Goal: Book appointment/travel/reservation

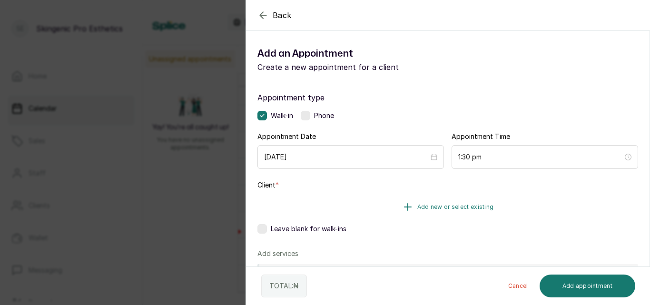
click at [407, 207] on icon "button" at bounding box center [408, 207] width 7 height 7
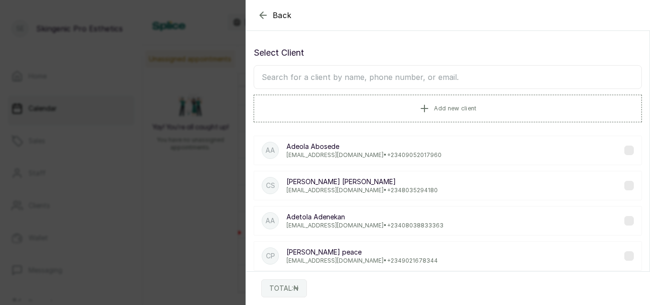
click at [261, 16] on icon "button" at bounding box center [263, 15] width 6 height 6
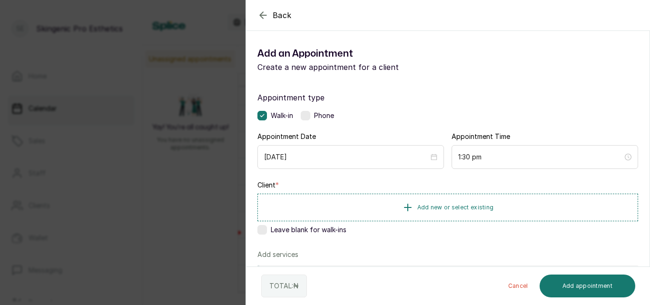
click at [259, 229] on label at bounding box center [263, 230] width 10 height 10
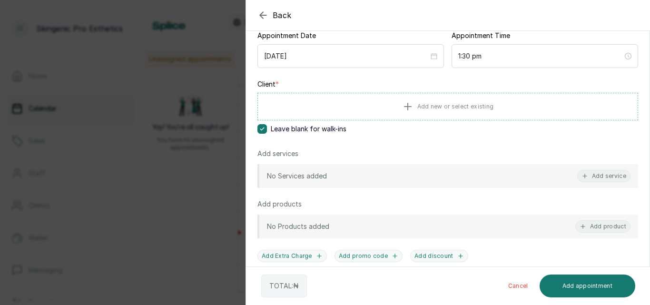
scroll to position [102, 0]
click at [600, 173] on button "Add service" at bounding box center [604, 175] width 53 height 12
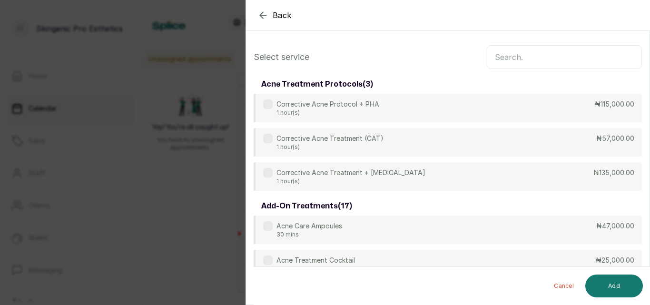
scroll to position [0, 0]
click at [563, 61] on input "text" at bounding box center [564, 58] width 155 height 24
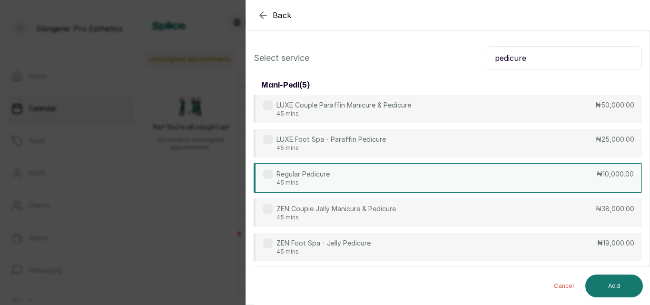
type input "pedicure"
click at [579, 177] on div "Regular Pedicure 45 mins ₦10,000.00" at bounding box center [448, 178] width 388 height 30
click at [616, 286] on button "Add" at bounding box center [615, 286] width 58 height 23
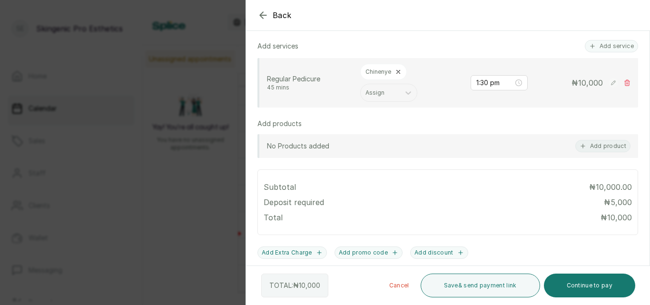
scroll to position [212, 0]
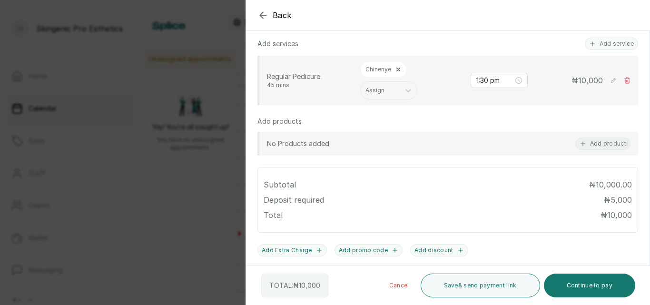
click at [604, 41] on div at bounding box center [555, 39] width 190 height 48
click at [591, 44] on div at bounding box center [555, 39] width 190 height 48
click at [615, 38] on div at bounding box center [555, 39] width 190 height 48
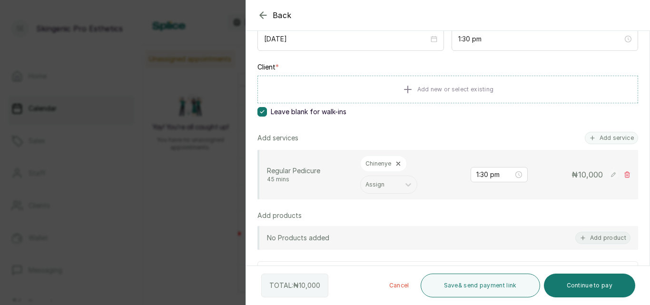
scroll to position [117, 0]
click at [593, 137] on button "Add service" at bounding box center [611, 139] width 53 height 12
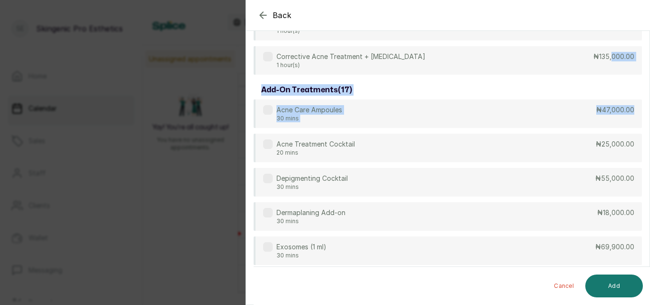
drag, startPoint x: 604, startPoint y: 59, endPoint x: 636, endPoint y: 110, distance: 59.9
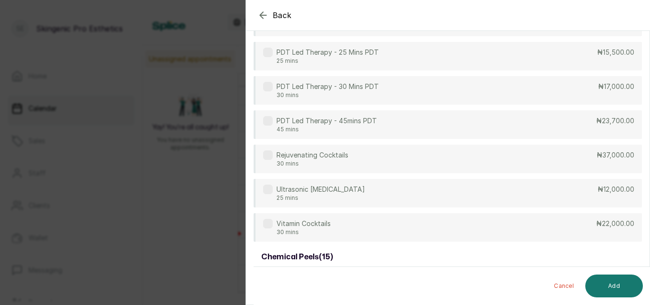
scroll to position [0, 0]
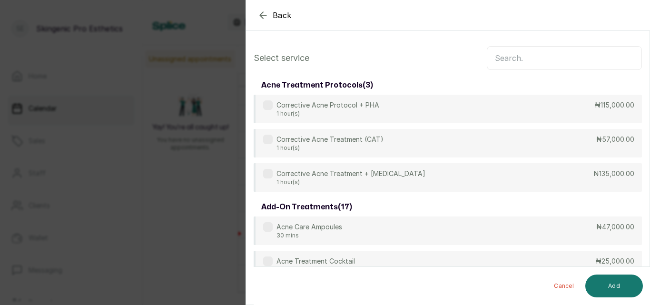
click at [577, 61] on input "text" at bounding box center [564, 58] width 155 height 24
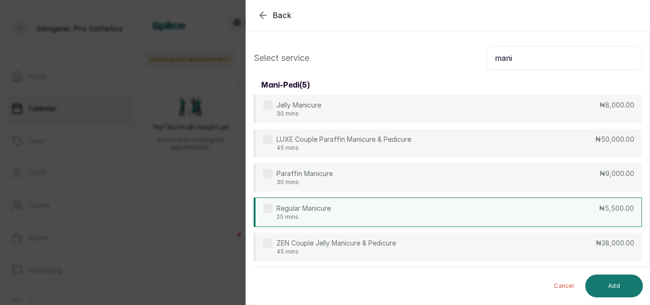
type input "mani"
click at [287, 207] on p "Regular Manicure" at bounding box center [304, 209] width 54 height 10
click at [609, 280] on button "Add" at bounding box center [615, 286] width 58 height 23
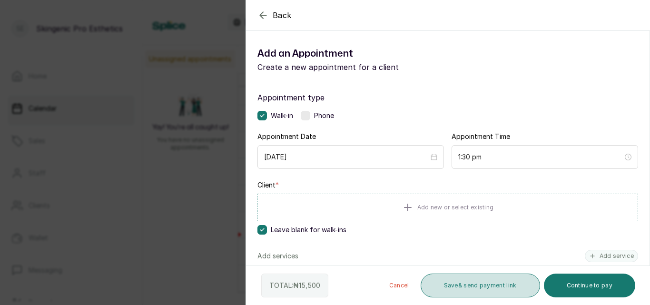
click at [522, 279] on button "Save & send payment link" at bounding box center [481, 286] width 120 height 24
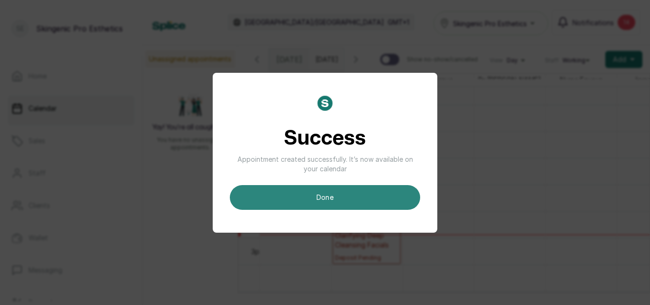
click at [338, 198] on button "done" at bounding box center [325, 197] width 190 height 25
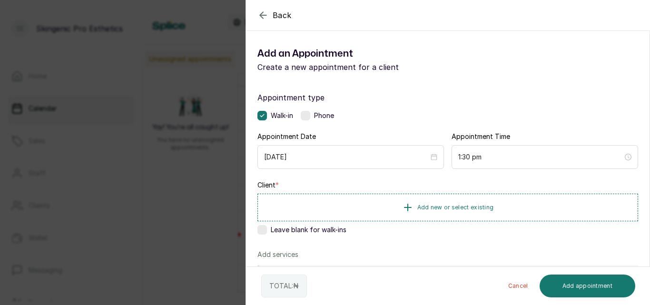
click at [264, 231] on label at bounding box center [263, 230] width 10 height 10
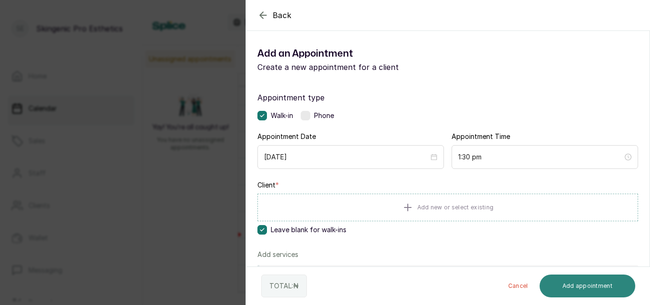
click at [589, 289] on button "Add appointment" at bounding box center [588, 286] width 96 height 23
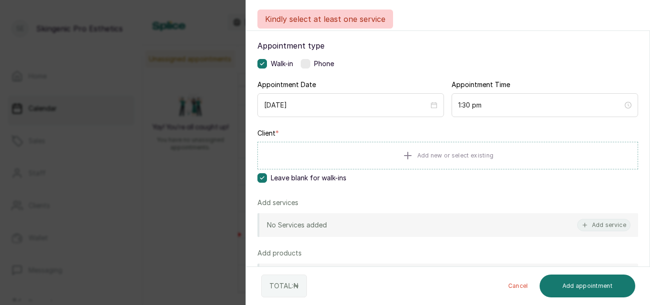
scroll to position [52, 0]
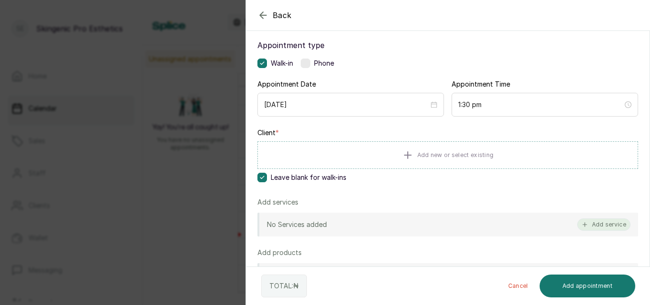
click at [582, 223] on icon "button" at bounding box center [585, 224] width 7 height 7
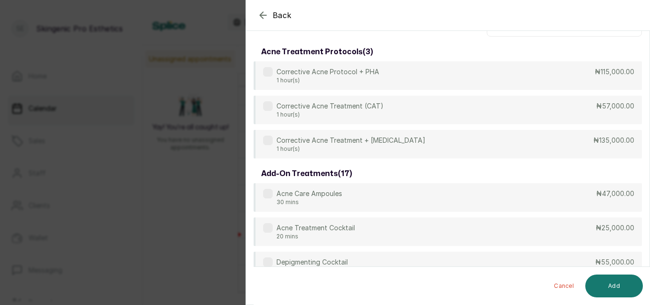
scroll to position [0, 0]
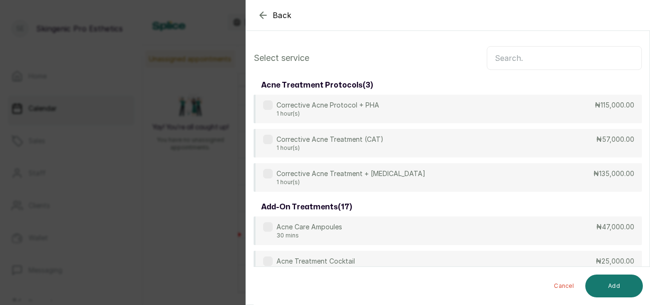
click at [528, 60] on input "text" at bounding box center [564, 58] width 155 height 24
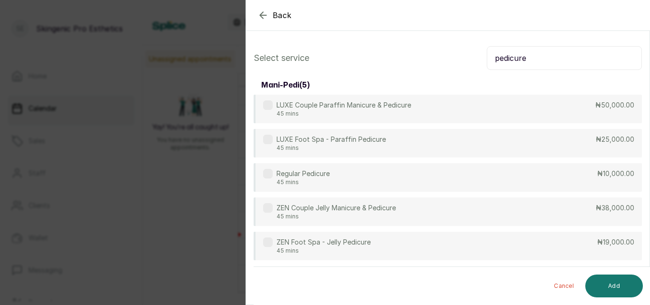
type input "pedicure"
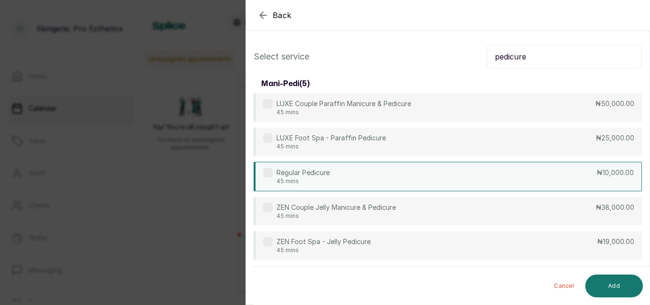
drag, startPoint x: 549, startPoint y: 190, endPoint x: 548, endPoint y: 180, distance: 10.0
click at [548, 180] on div "Regular Pedicure 45 mins ₦10,000.00" at bounding box center [448, 177] width 388 height 30
click at [556, 183] on div "Regular Pedicure 45 mins ₦10,000.00" at bounding box center [448, 177] width 388 height 30
click at [618, 289] on button "Add" at bounding box center [615, 286] width 58 height 23
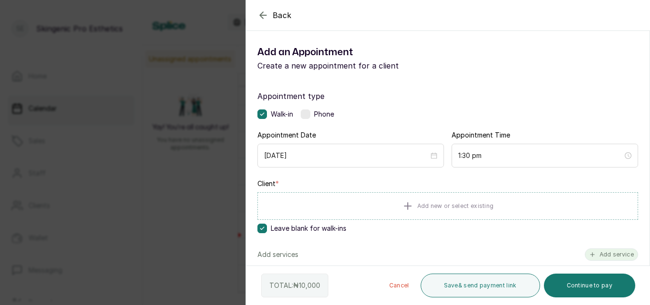
click at [604, 255] on button "Add service" at bounding box center [611, 255] width 53 height 12
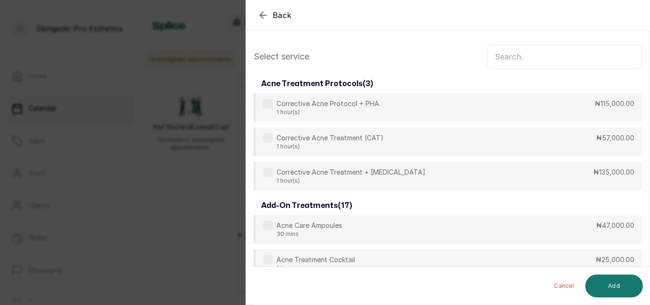
click at [544, 56] on input "text" at bounding box center [564, 57] width 155 height 24
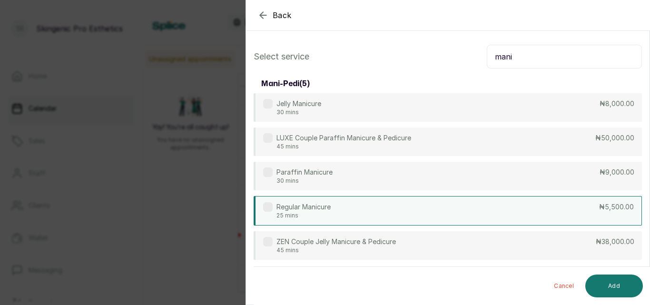
type input "mani"
click at [544, 215] on div "Regular Manicure 25 mins ₦5,500.00" at bounding box center [448, 211] width 388 height 30
click at [615, 280] on button "Add" at bounding box center [615, 286] width 58 height 23
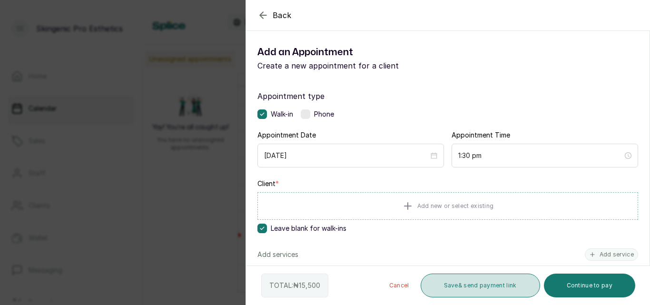
click at [499, 287] on button "Save & send payment link" at bounding box center [481, 286] width 120 height 24
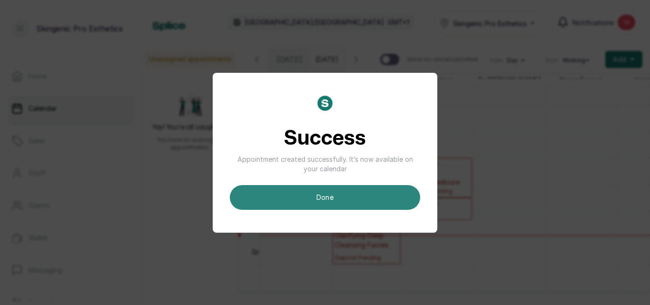
click at [390, 206] on button "done" at bounding box center [325, 197] width 190 height 25
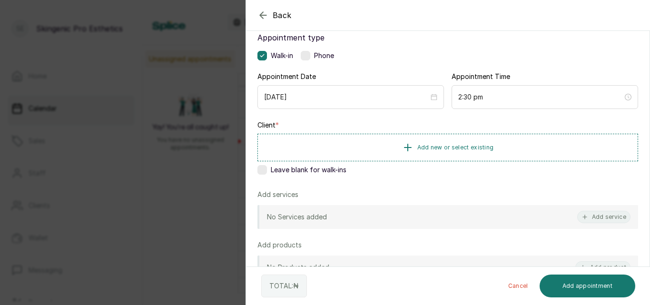
scroll to position [70, 0]
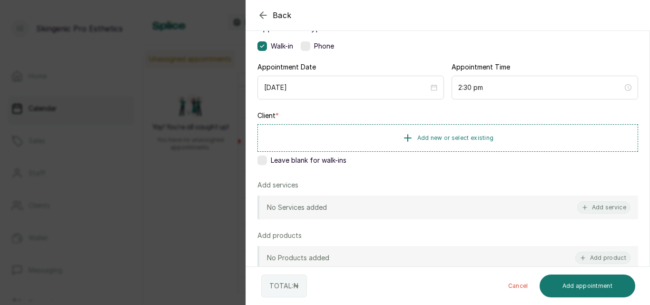
click at [263, 159] on label at bounding box center [263, 161] width 10 height 10
click at [599, 205] on button "Add service" at bounding box center [604, 207] width 53 height 12
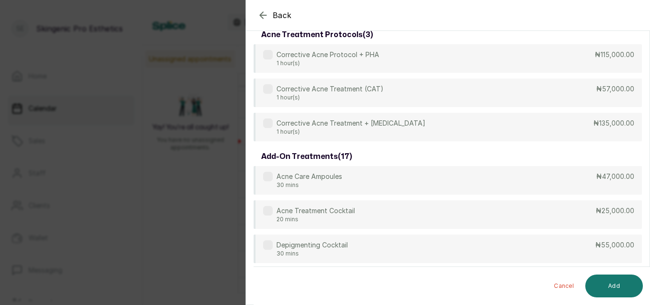
scroll to position [0, 0]
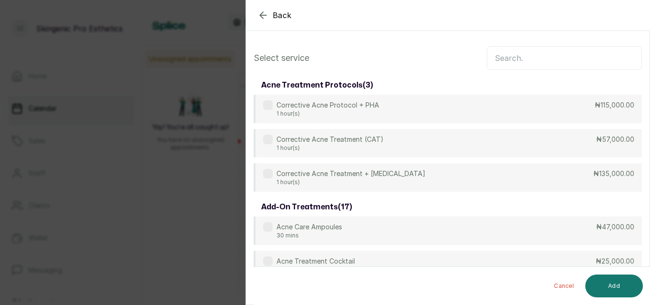
click at [582, 58] on input "text" at bounding box center [564, 58] width 155 height 24
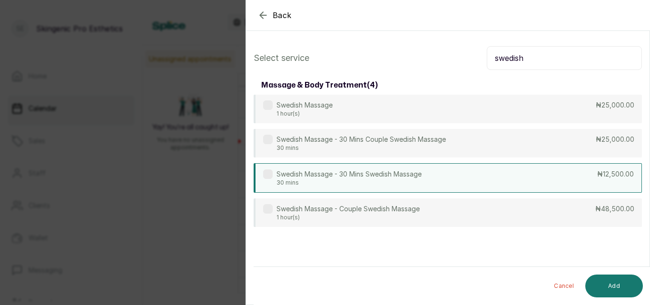
type input "swedish"
click at [571, 181] on div "Swedish Massage - 30 Mins Swedish Massage 30 mins ₦12,500.00" at bounding box center [448, 178] width 388 height 30
click at [622, 276] on button "Add" at bounding box center [615, 286] width 58 height 23
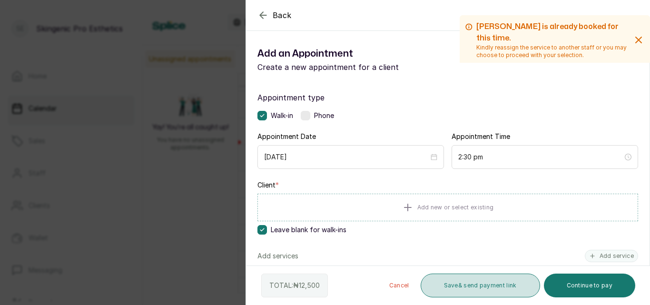
click at [499, 289] on button "Save & send payment link" at bounding box center [481, 286] width 120 height 24
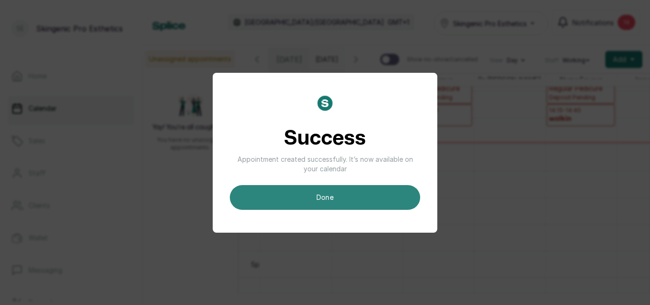
click at [328, 201] on button "done" at bounding box center [325, 197] width 190 height 25
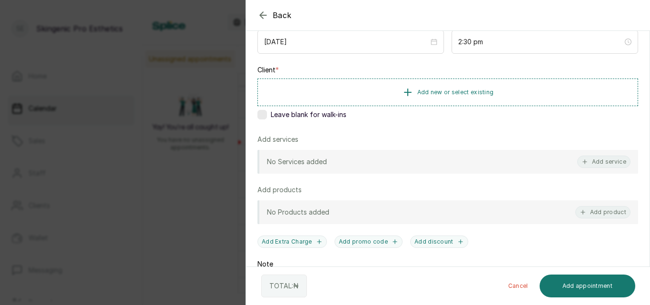
scroll to position [99, 0]
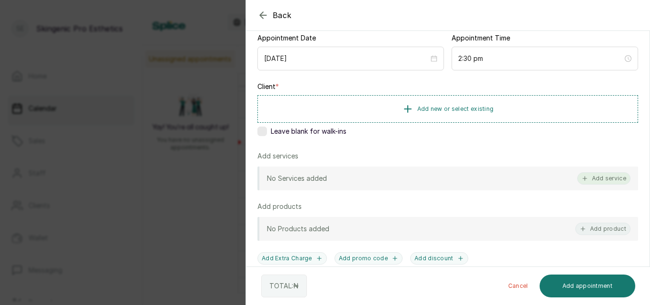
click at [595, 175] on button "Add service" at bounding box center [604, 178] width 53 height 12
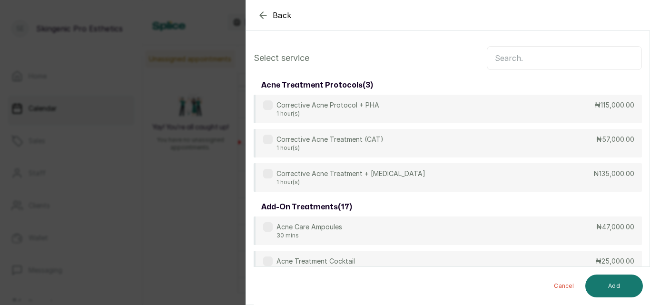
click at [559, 60] on input "text" at bounding box center [564, 58] width 155 height 24
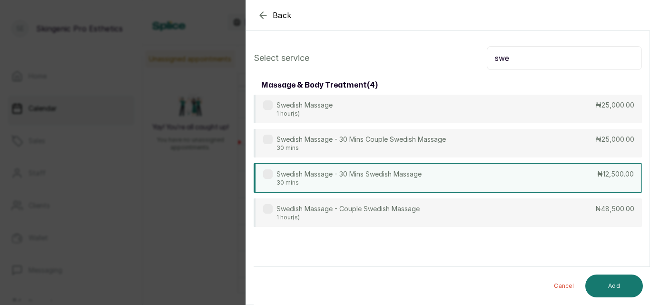
type input "swe"
click at [598, 172] on p "₦12,500.00" at bounding box center [616, 174] width 37 height 10
click at [601, 279] on button "Add" at bounding box center [615, 286] width 58 height 23
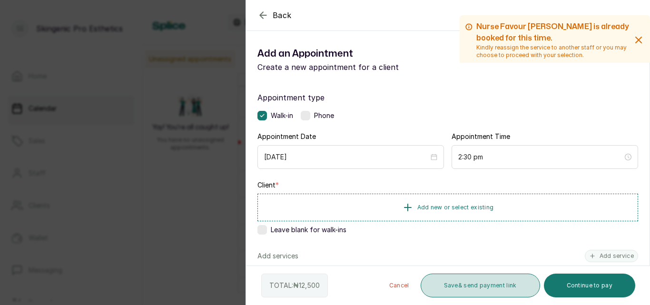
click at [514, 282] on button "Save & send payment link" at bounding box center [481, 286] width 120 height 24
click at [484, 293] on button "Save & send payment link" at bounding box center [481, 286] width 120 height 24
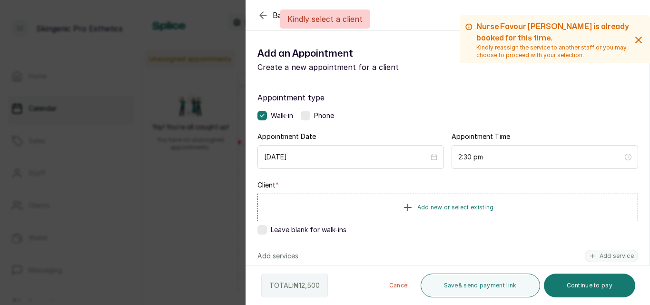
click at [261, 229] on label at bounding box center [263, 230] width 10 height 10
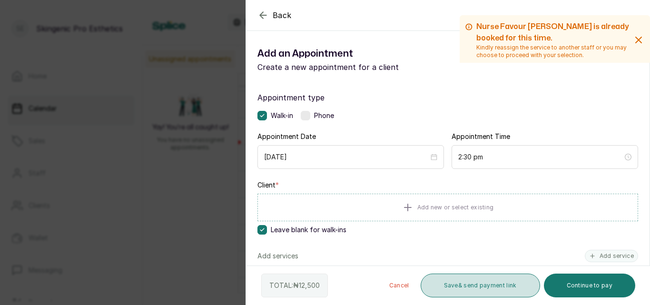
click at [449, 286] on button "Save & send payment link" at bounding box center [481, 286] width 120 height 24
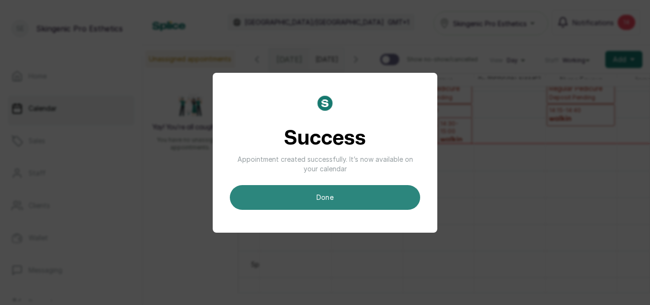
click at [275, 199] on button "done" at bounding box center [325, 197] width 190 height 25
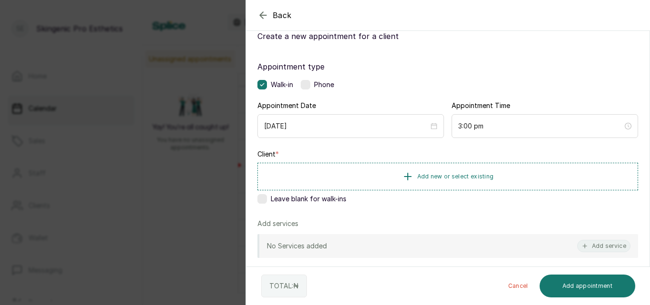
scroll to position [52, 0]
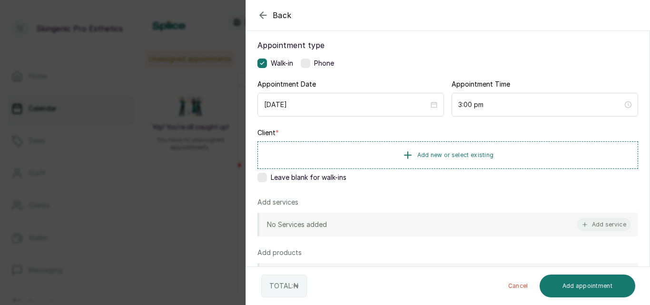
click at [259, 179] on label at bounding box center [263, 178] width 10 height 10
click at [604, 222] on button "Add service" at bounding box center [604, 225] width 53 height 12
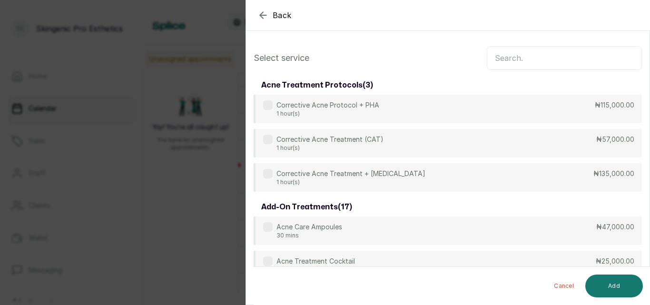
click at [562, 62] on input "text" at bounding box center [564, 58] width 155 height 24
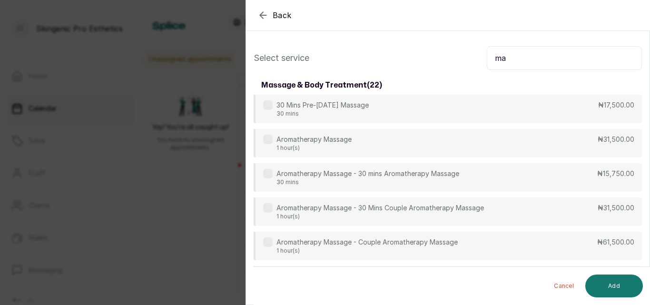
type input "m"
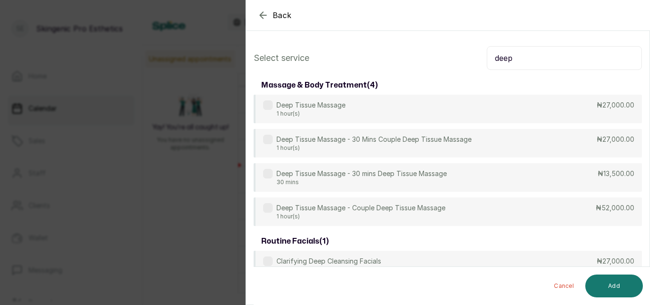
type input "deep"
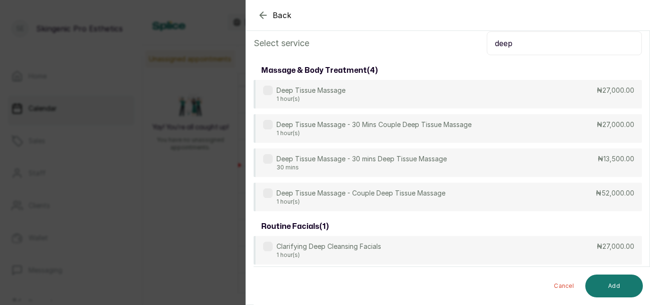
scroll to position [20, 0]
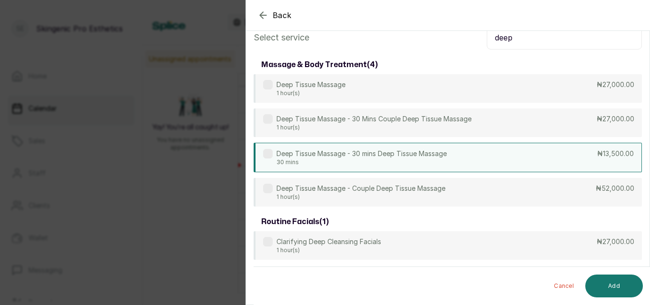
click at [605, 165] on div "Deep Tissue Massage - 30 mins Deep Tissue Massage 30 mins ₦13,500.00" at bounding box center [448, 158] width 388 height 30
click at [614, 293] on button "Add" at bounding box center [615, 286] width 58 height 23
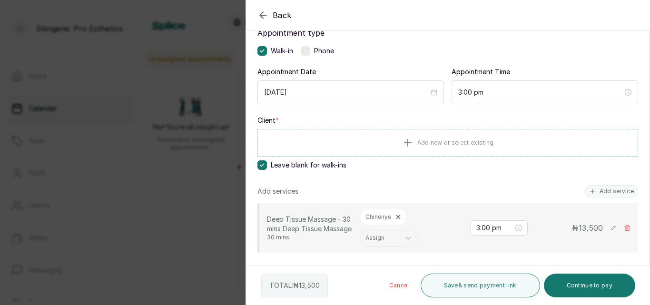
scroll to position [67, 0]
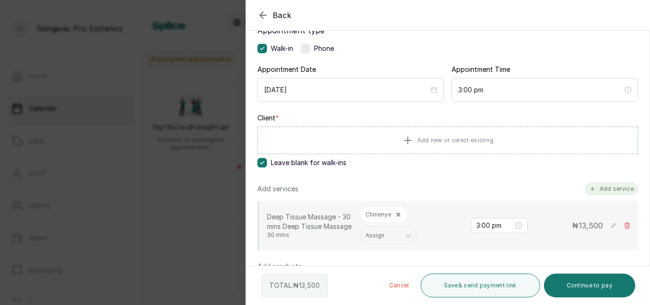
click at [590, 189] on button "Add service" at bounding box center [611, 189] width 53 height 12
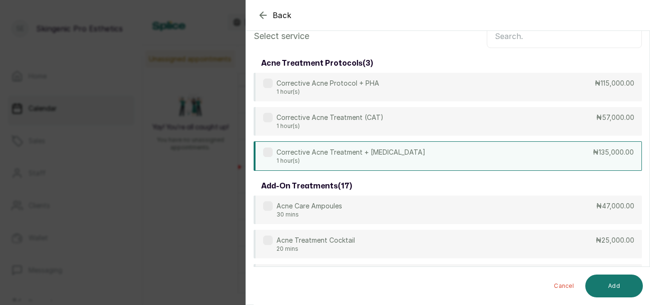
scroll to position [0, 0]
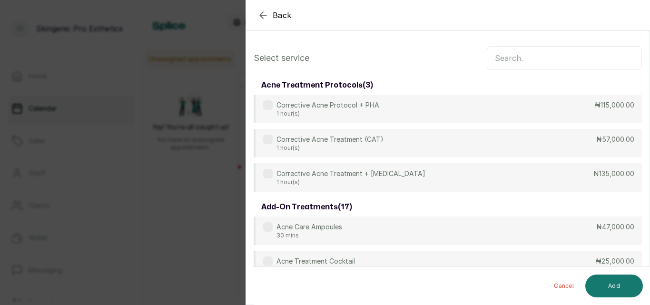
click at [565, 56] on input "text" at bounding box center [564, 58] width 155 height 24
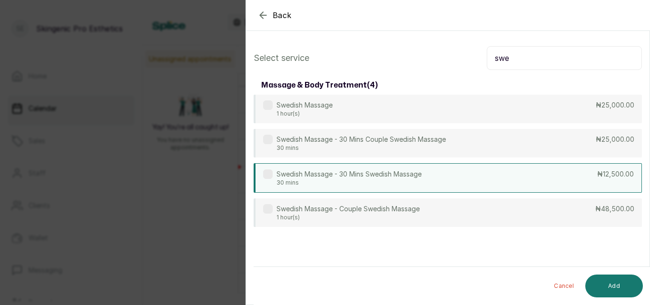
type input "swe"
click at [587, 172] on div "Swedish Massage - 30 Mins Swedish Massage 30 mins ₦12,500.00" at bounding box center [448, 178] width 388 height 30
click at [612, 279] on button "Add" at bounding box center [615, 286] width 58 height 23
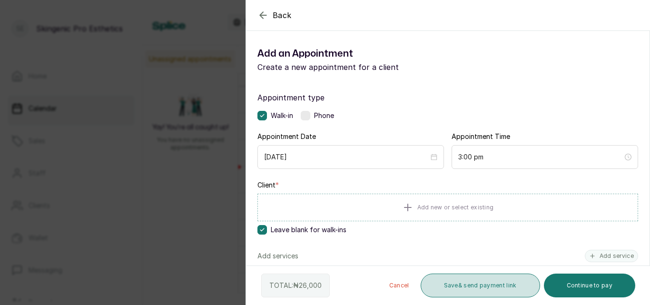
click at [490, 287] on button "Save & send payment link" at bounding box center [481, 286] width 120 height 24
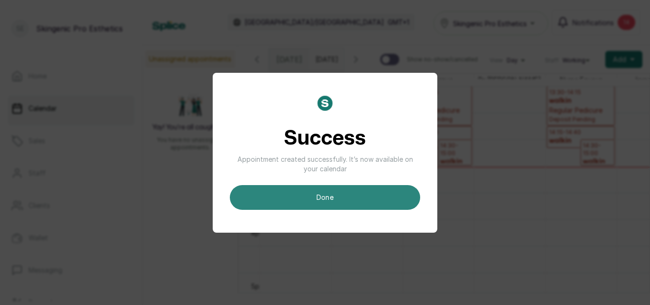
click at [365, 192] on button "done" at bounding box center [325, 197] width 190 height 25
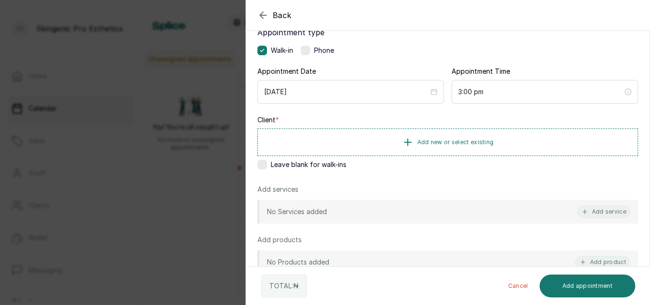
scroll to position [70, 0]
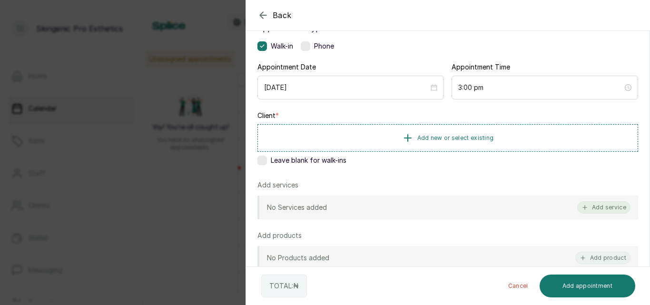
click at [594, 208] on button "Add service" at bounding box center [604, 207] width 53 height 12
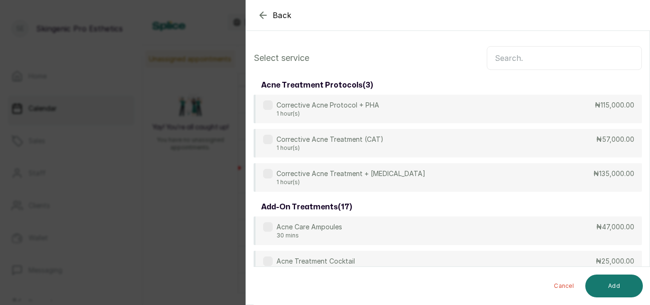
click at [565, 66] on input "text" at bounding box center [564, 58] width 155 height 24
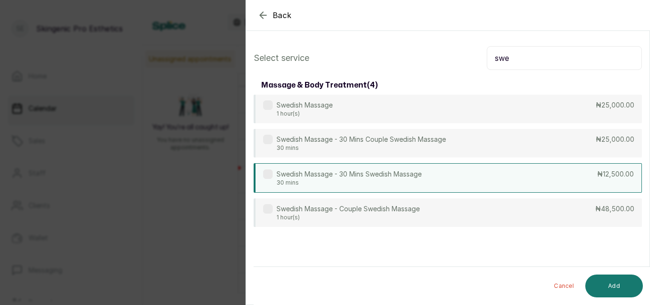
type input "swe"
click at [559, 178] on div "Swedish Massage - 30 Mins Swedish Massage 30 mins ₦12,500.00" at bounding box center [448, 178] width 388 height 30
click at [605, 287] on button "Add" at bounding box center [615, 286] width 58 height 23
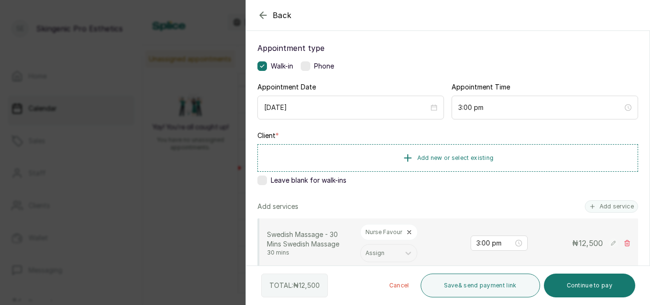
scroll to position [60, 0]
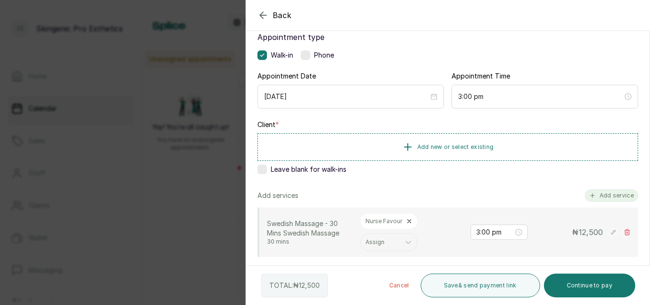
click at [613, 194] on button "Add service" at bounding box center [611, 195] width 53 height 12
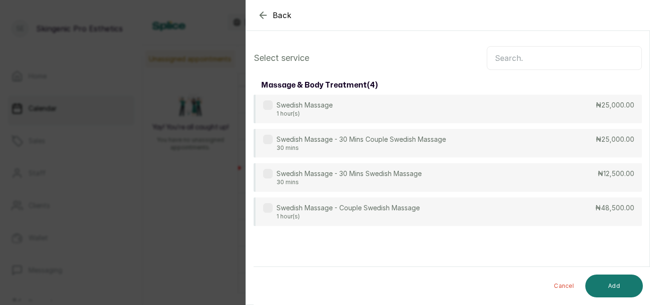
scroll to position [0, 0]
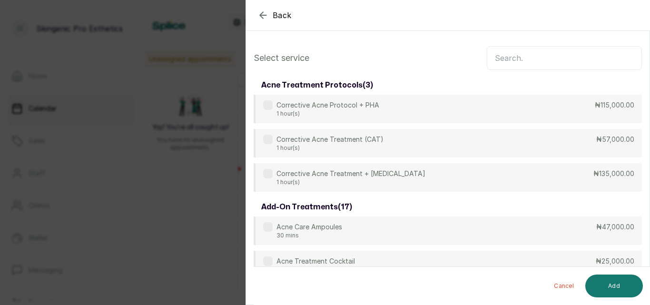
click at [559, 61] on input "text" at bounding box center [564, 58] width 155 height 24
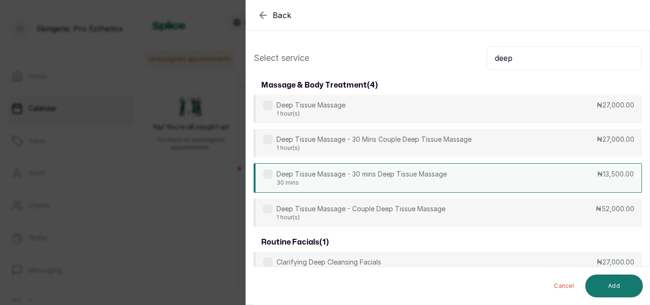
type input "deep"
click at [271, 176] on label at bounding box center [268, 174] width 10 height 10
click at [610, 290] on button "Add" at bounding box center [615, 286] width 58 height 23
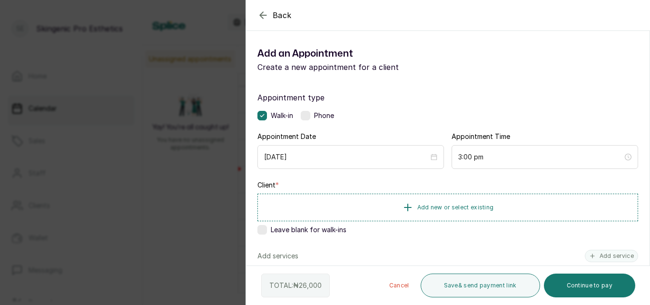
click at [266, 226] on label at bounding box center [263, 230] width 10 height 10
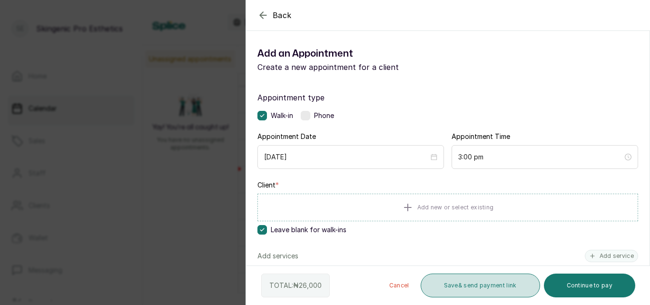
click at [438, 281] on button "Save & send payment link" at bounding box center [481, 286] width 120 height 24
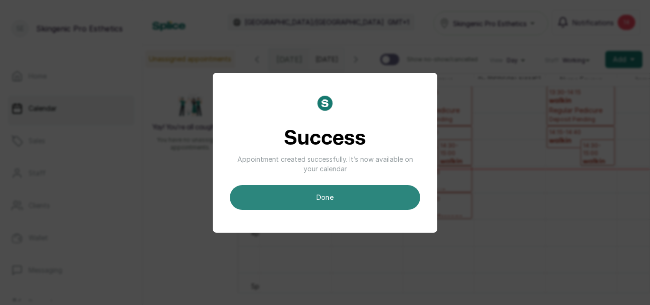
click at [288, 191] on button "done" at bounding box center [325, 197] width 190 height 25
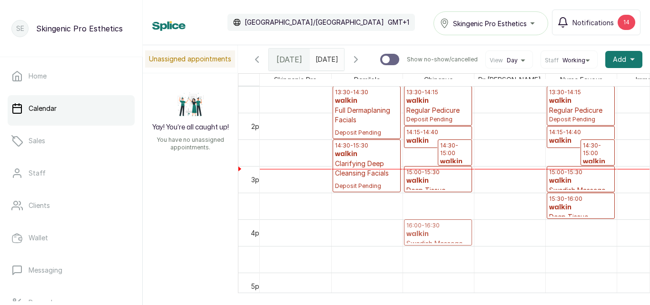
drag, startPoint x: 460, startPoint y: 205, endPoint x: 461, endPoint y: 226, distance: 20.5
click at [461, 226] on div "14:15 - 14:40 walkin Regular Manicure Deposit Pending 14:30 - 15:00 walkin Swed…" at bounding box center [438, 6] width 71 height 1280
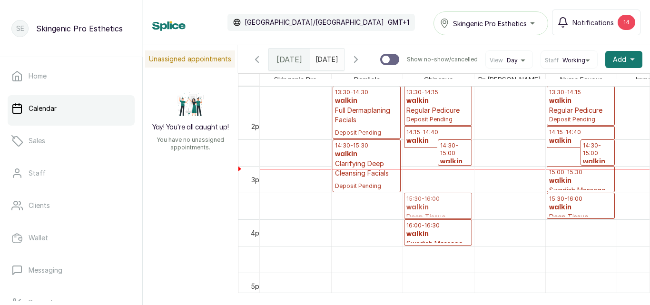
drag, startPoint x: 458, startPoint y: 187, endPoint x: 459, endPoint y: 205, distance: 18.6
click at [459, 205] on div "14:15 - 14:40 walkin Regular Manicure Deposit Pending 14:30 - 15:00 walkin Swed…" at bounding box center [438, 6] width 71 height 1280
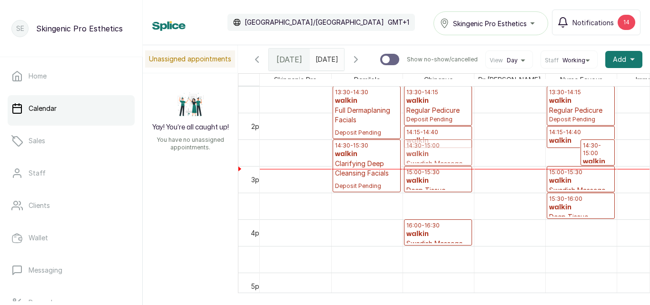
drag, startPoint x: 454, startPoint y: 156, endPoint x: 455, endPoint y: 167, distance: 11.0
click at [455, 167] on div "14:15 - 14:40 walkin Regular Manicure Deposit Pending 14:30 - 15:00 walkin Swed…" at bounding box center [438, 6] width 71 height 1280
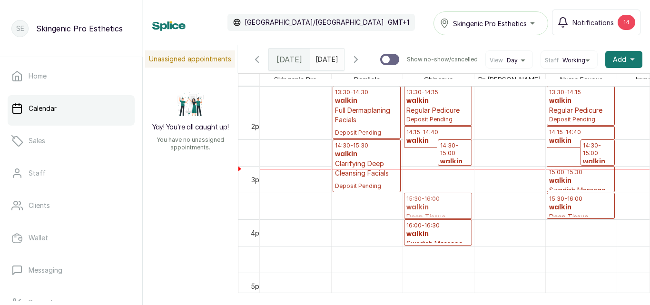
drag, startPoint x: 452, startPoint y: 182, endPoint x: 452, endPoint y: 197, distance: 14.3
click at [452, 197] on div "12:00 - 13:00 walkin HMO Facials Completed 13:30 - 14:30 walkin Full Dermaplani…" at bounding box center [474, 6] width 428 height 1280
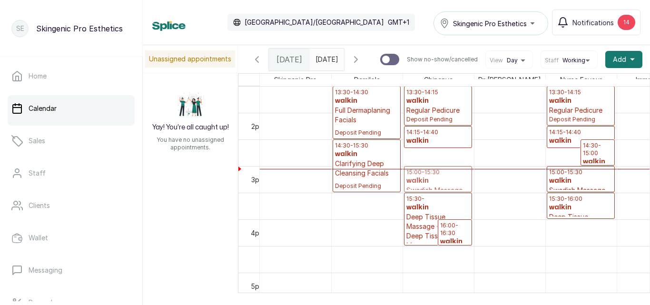
drag, startPoint x: 450, startPoint y: 158, endPoint x: 450, endPoint y: 172, distance: 14.3
click at [450, 172] on div "14:15 - 14:40 walkin Regular Manicure Deposit Pending 14:30 - 15:00 walkin Swed…" at bounding box center [438, 6] width 71 height 1280
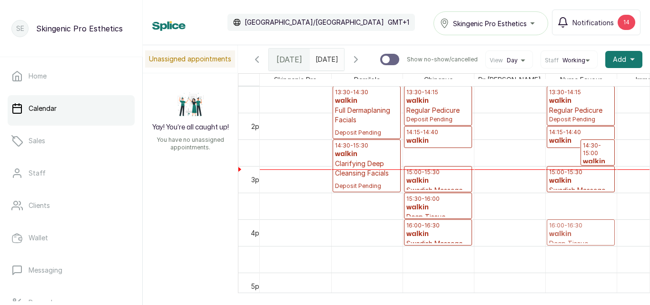
drag, startPoint x: 594, startPoint y: 205, endPoint x: 594, endPoint y: 229, distance: 23.3
click at [594, 229] on div "14:15 - 14:40 walkin Regular Manicure Deposit Pending 14:30 - 15:00 walkin Swed…" at bounding box center [581, 6] width 71 height 1280
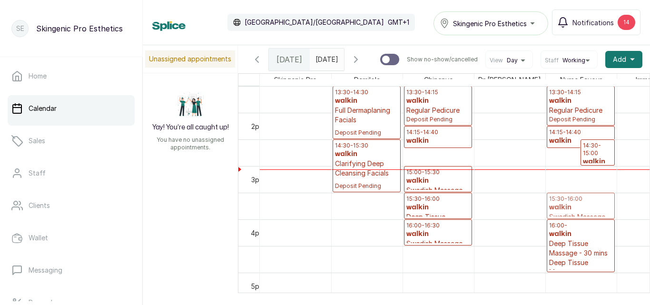
drag, startPoint x: 587, startPoint y: 186, endPoint x: 586, endPoint y: 204, distance: 18.1
click at [586, 204] on div "14:15 - 14:40 walkin Regular Manicure Deposit Pending 14:30 - 15:00 walkin Swed…" at bounding box center [581, 6] width 71 height 1280
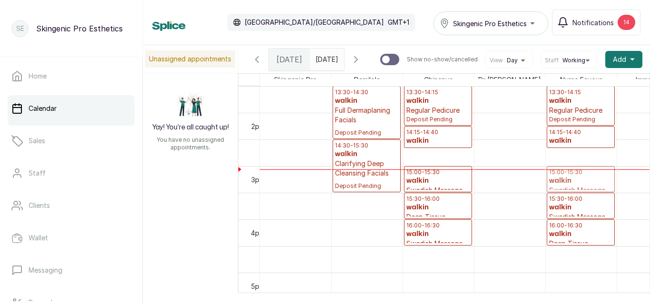
drag, startPoint x: 595, startPoint y: 159, endPoint x: 596, endPoint y: 176, distance: 17.6
click at [596, 176] on div "14:15 - 14:40 walkin Regular Manicure Deposit Pending 14:30 - 15:00 walkin Swed…" at bounding box center [581, 6] width 71 height 1280
